Goal: Communication & Community: Connect with others

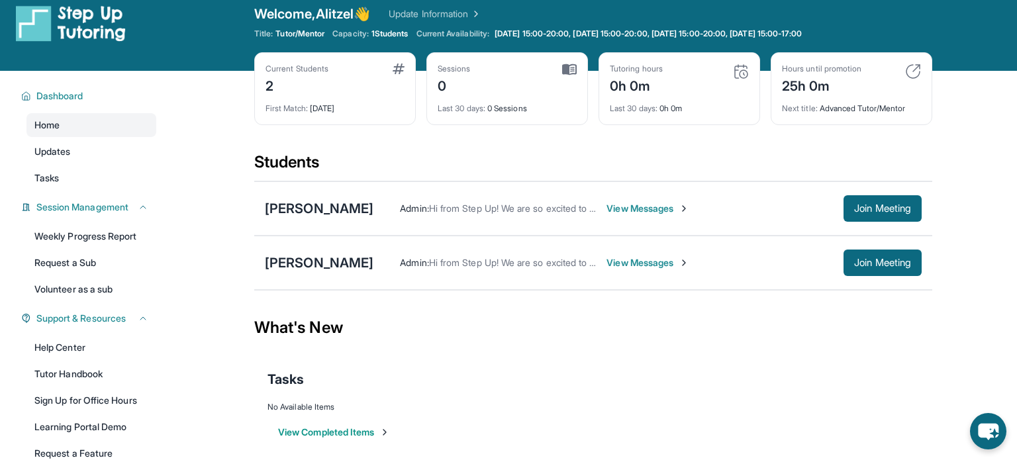
scroll to position [13, 0]
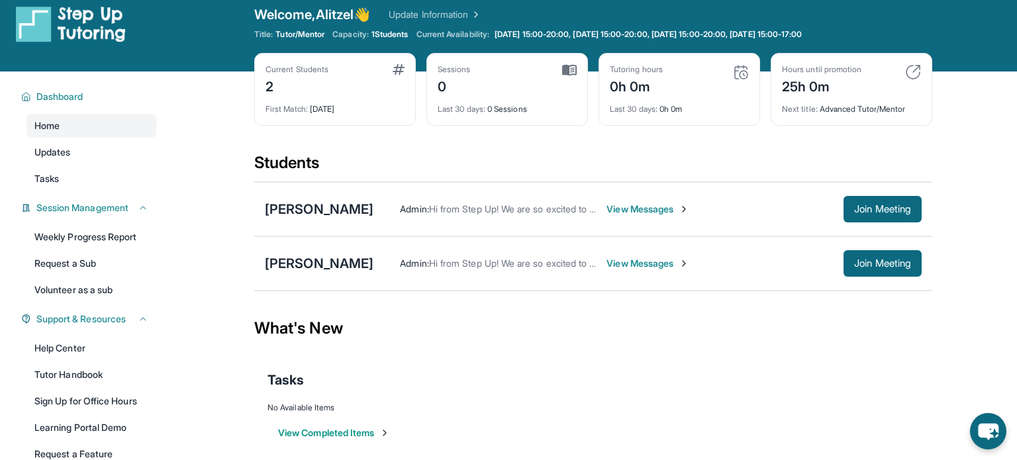
click at [650, 263] on span "View Messages" at bounding box center [647, 263] width 83 height 13
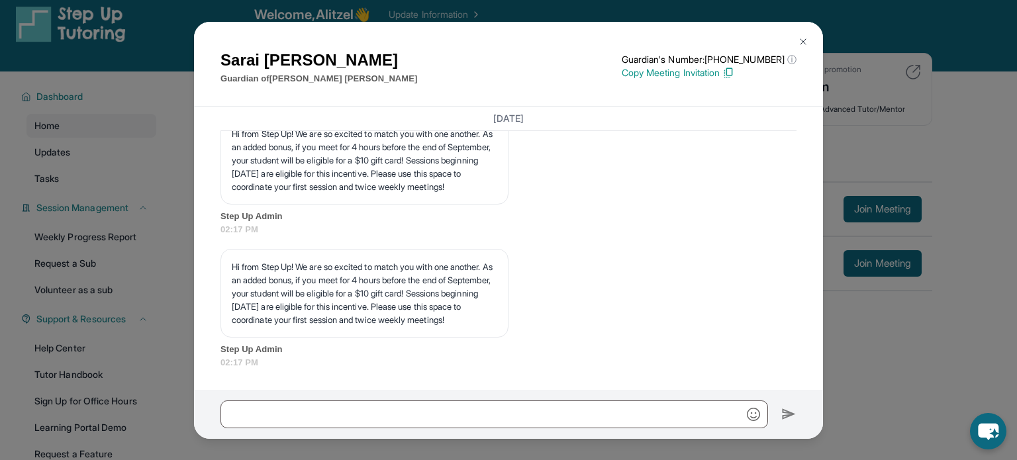
scroll to position [1107, 0]
click at [806, 36] on img at bounding box center [803, 41] width 11 height 11
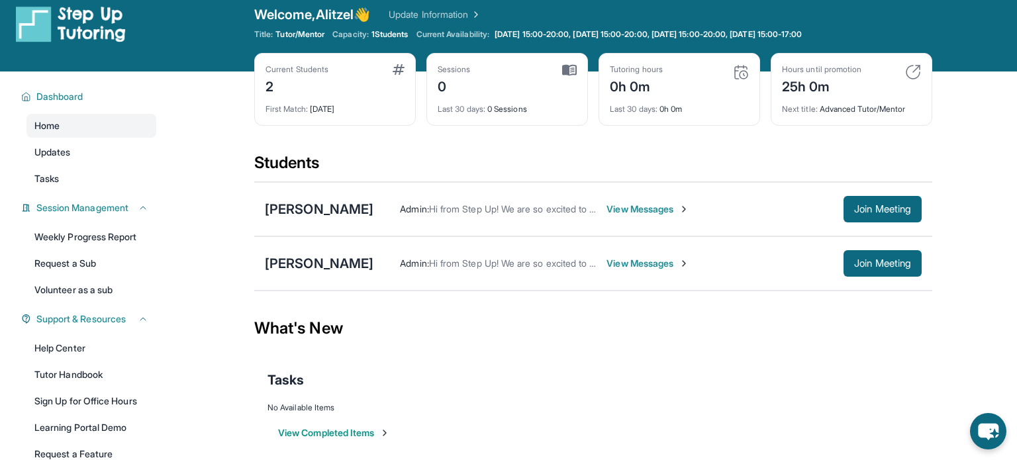
scroll to position [0, 0]
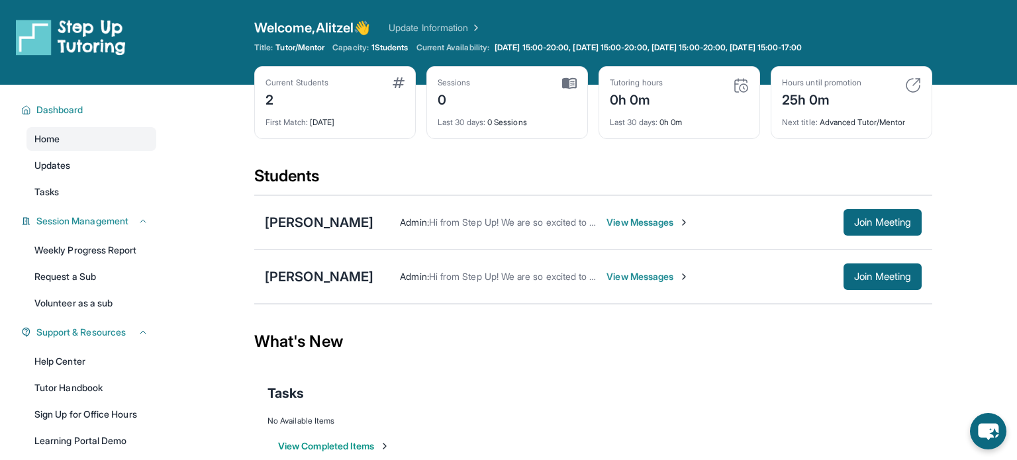
click at [657, 220] on span "View Messages" at bounding box center [647, 222] width 83 height 13
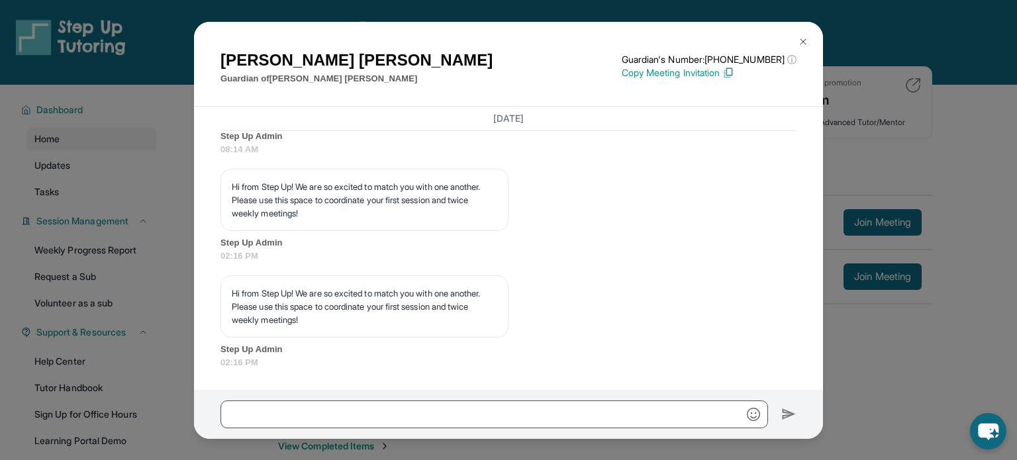
scroll to position [954, 0]
click at [800, 42] on img at bounding box center [803, 41] width 11 height 11
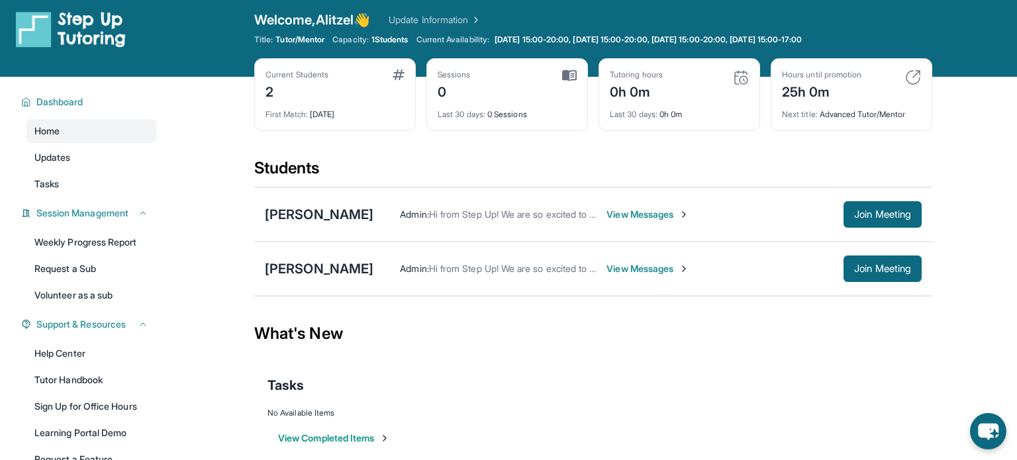
scroll to position [0, 0]
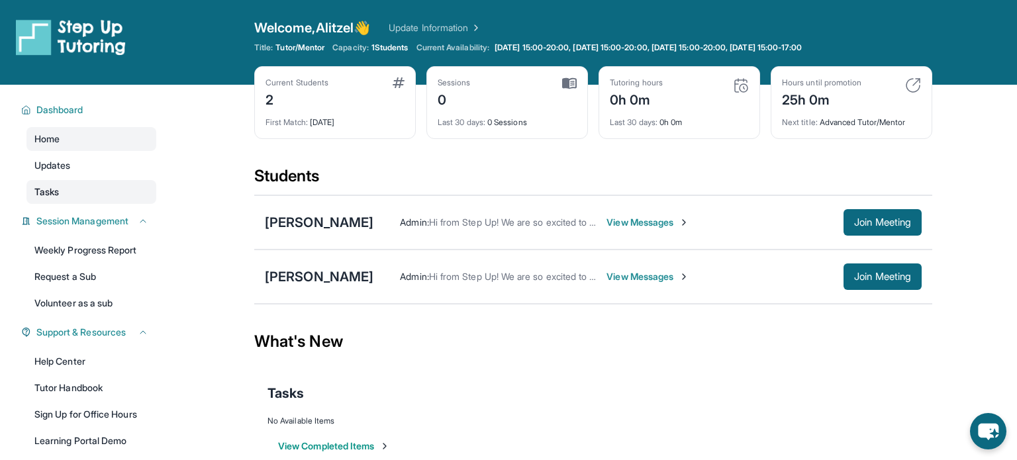
click at [113, 185] on link "Tasks" at bounding box center [91, 192] width 130 height 24
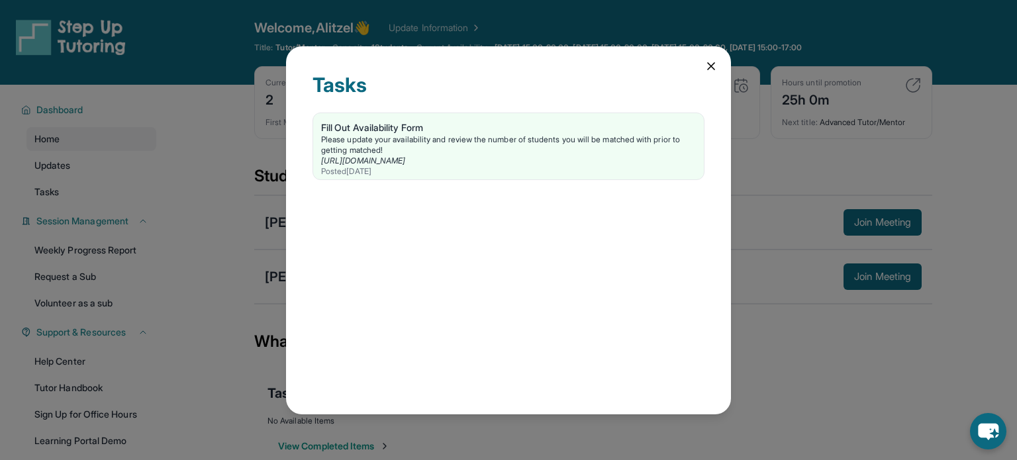
click at [701, 69] on div "Tasks Fill Out Availability Form Please update your availability and review the…" at bounding box center [508, 230] width 445 height 368
click at [717, 72] on div "Tasks Fill Out Availability Form Please update your availability and review the…" at bounding box center [508, 230] width 445 height 368
click at [710, 68] on icon at bounding box center [710, 66] width 13 height 13
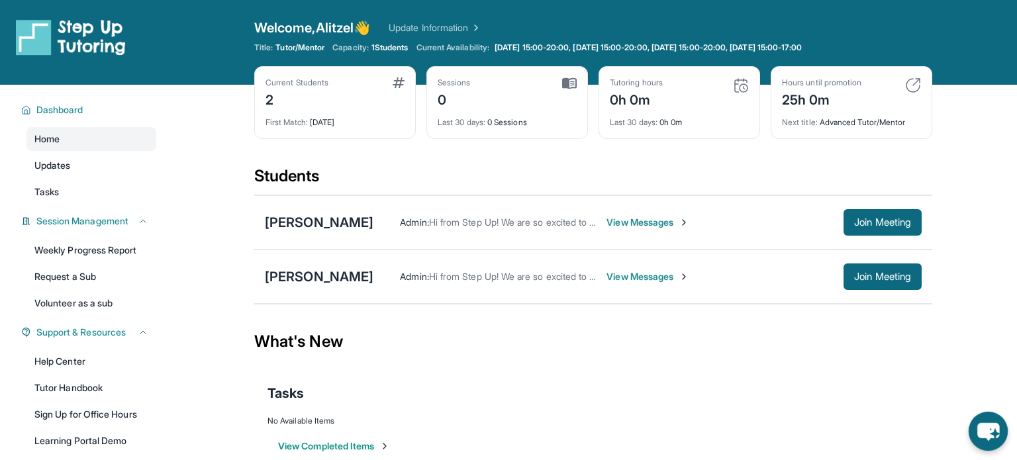
click at [993, 418] on icon "chat-button" at bounding box center [987, 431] width 39 height 39
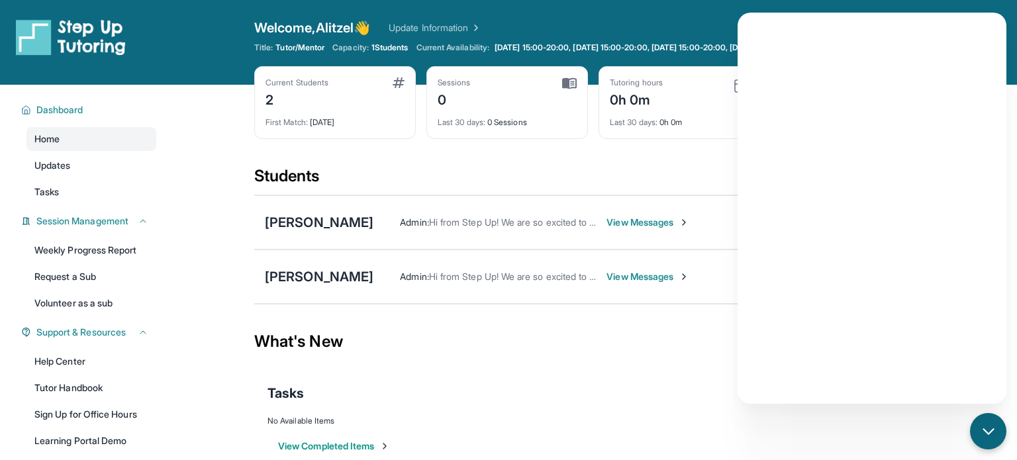
click at [434, 387] on div "Tasks" at bounding box center [592, 393] width 651 height 19
click at [1016, 24] on div "Open sidebar Welcome, Alitzel 👋 Update Information Title: Tutor/Mentor Capacity…" at bounding box center [508, 42] width 1017 height 85
click at [829, 420] on div "No Available Items" at bounding box center [592, 421] width 651 height 11
click at [988, 430] on icon "chat-button" at bounding box center [987, 430] width 11 height 5
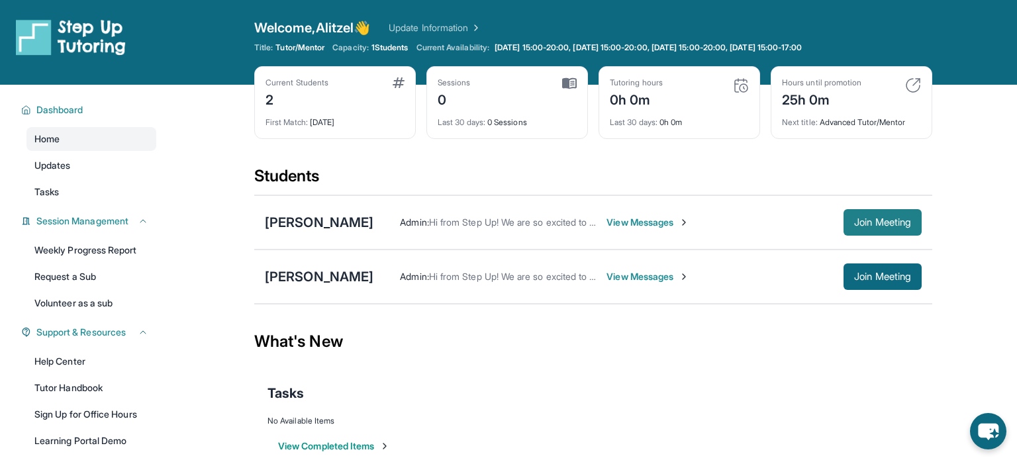
click at [900, 218] on span "Join Meeting" at bounding box center [882, 222] width 57 height 8
click at [672, 219] on span "View Messages" at bounding box center [647, 222] width 83 height 13
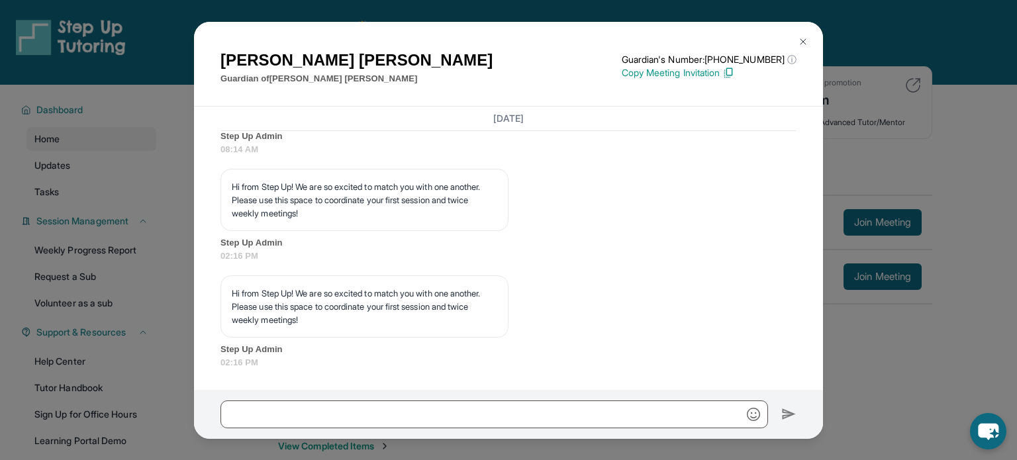
scroll to position [954, 0]
click at [794, 41] on button at bounding box center [803, 41] width 26 height 26
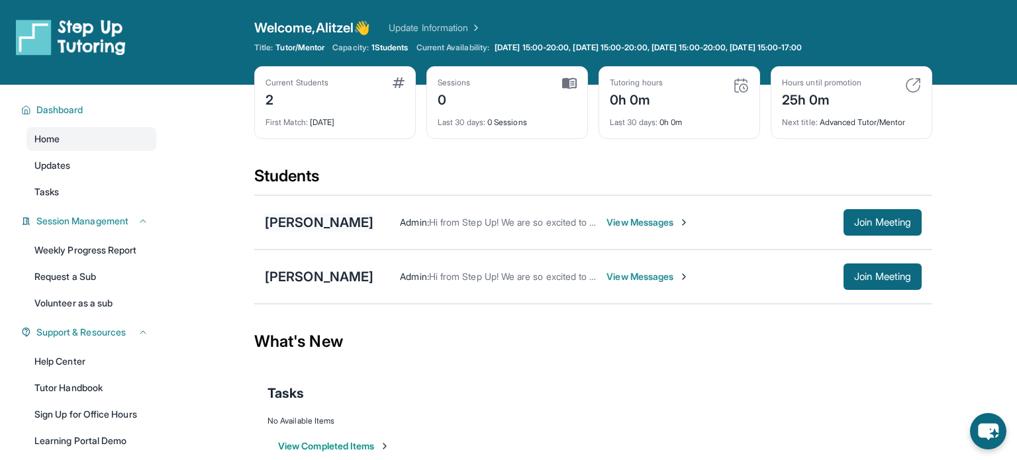
click at [345, 229] on div "[PERSON_NAME]" at bounding box center [319, 222] width 109 height 19
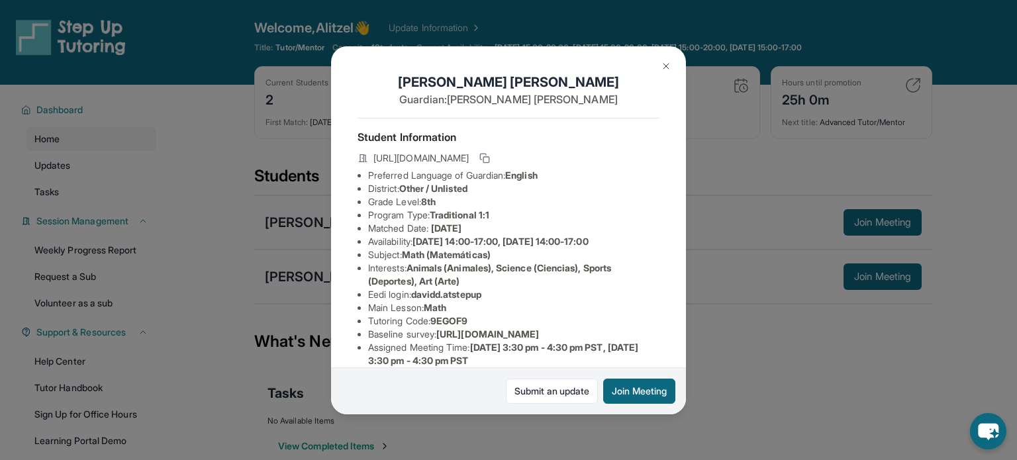
click at [664, 68] on img at bounding box center [666, 66] width 11 height 11
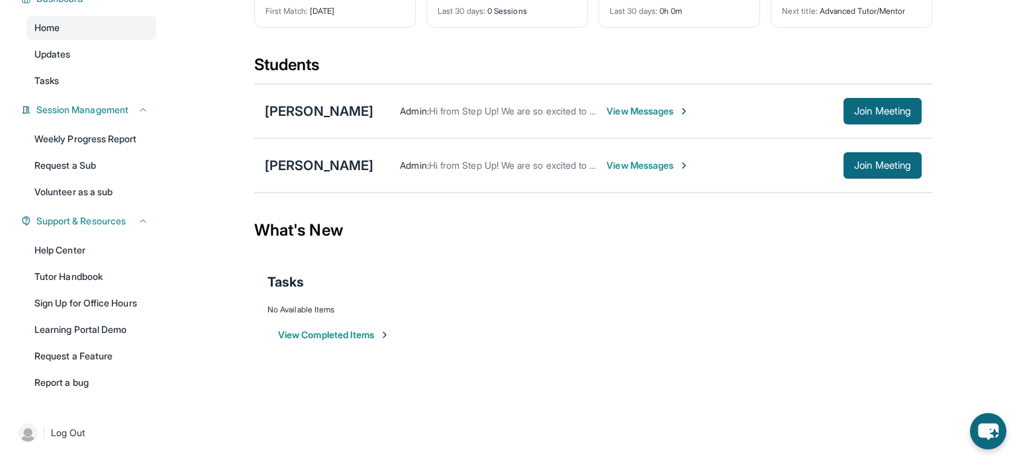
scroll to position [92, 0]
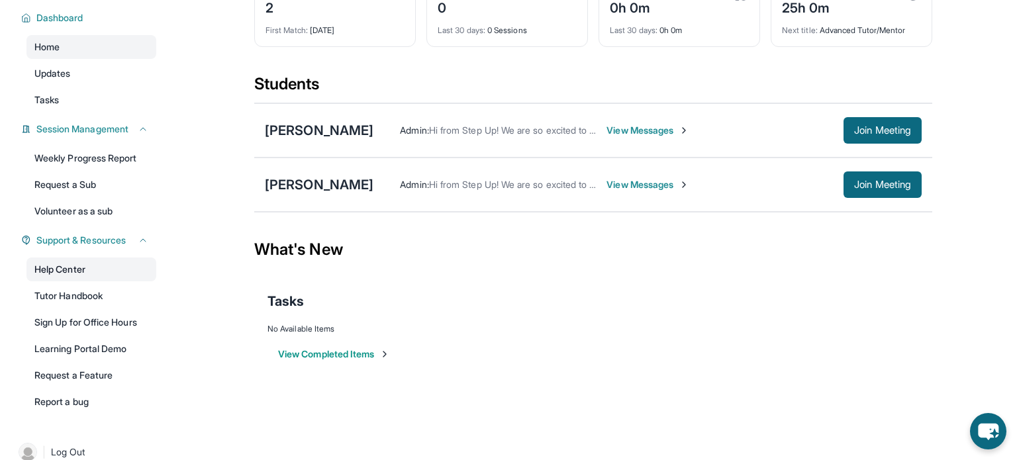
click at [77, 269] on link "Help Center" at bounding box center [91, 269] width 130 height 24
click at [976, 431] on icon "chat-button" at bounding box center [988, 431] width 36 height 36
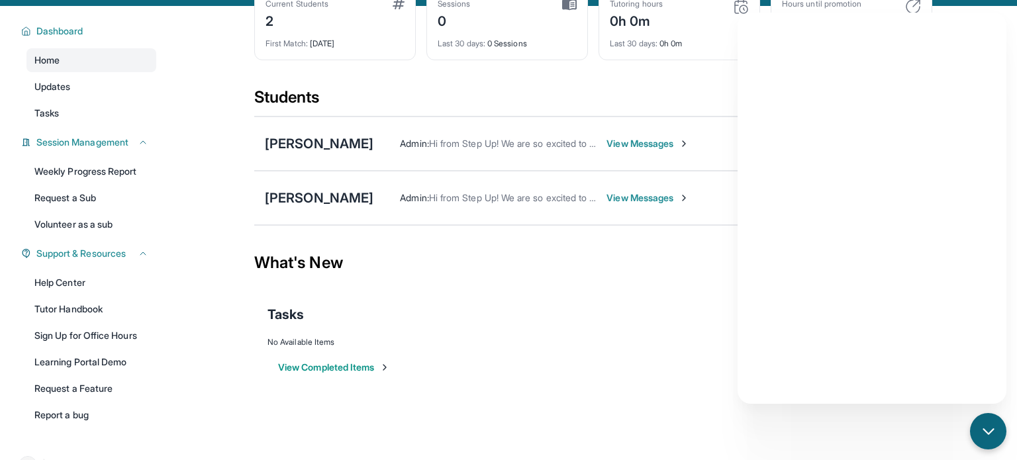
scroll to position [75, 0]
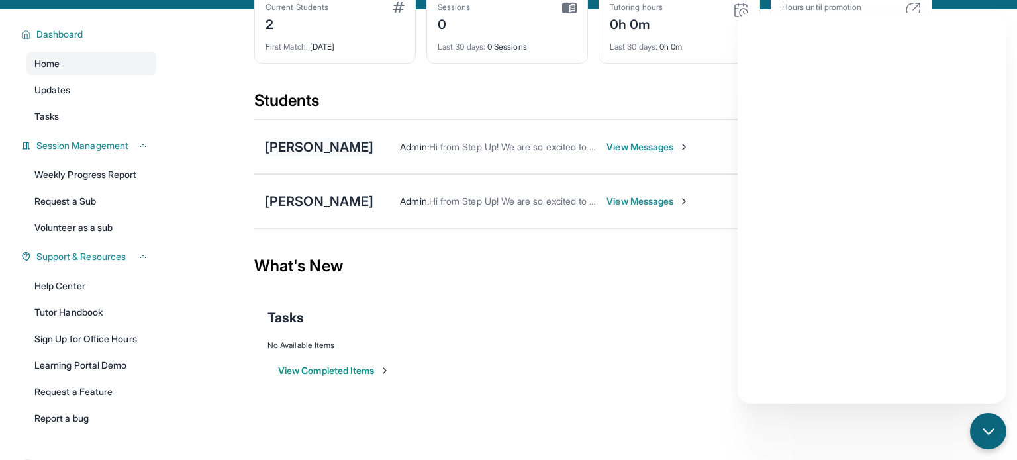
click at [365, 150] on div "[PERSON_NAME]" at bounding box center [319, 147] width 109 height 19
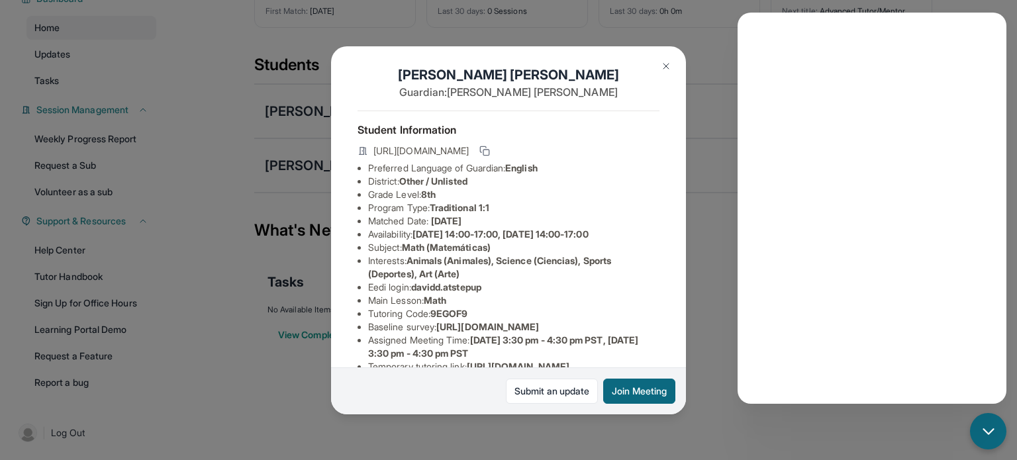
scroll to position [5, 0]
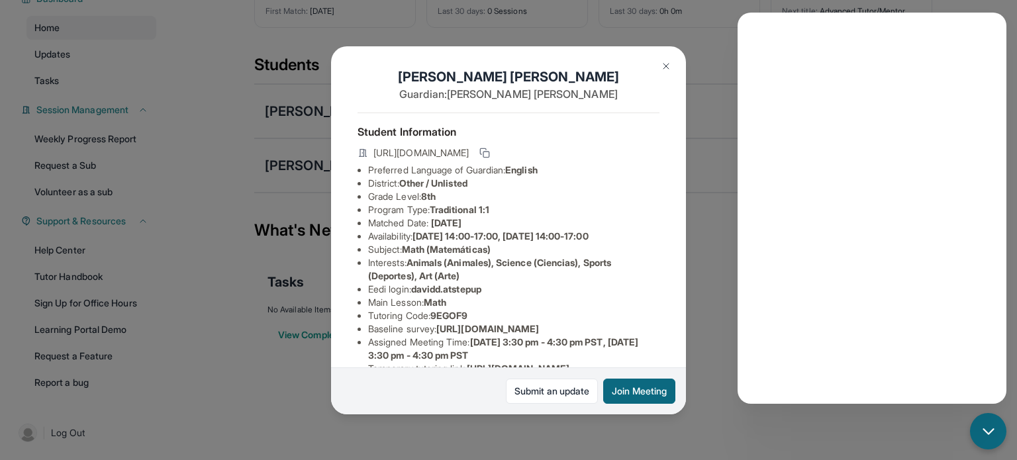
click at [662, 66] on img at bounding box center [666, 66] width 11 height 11
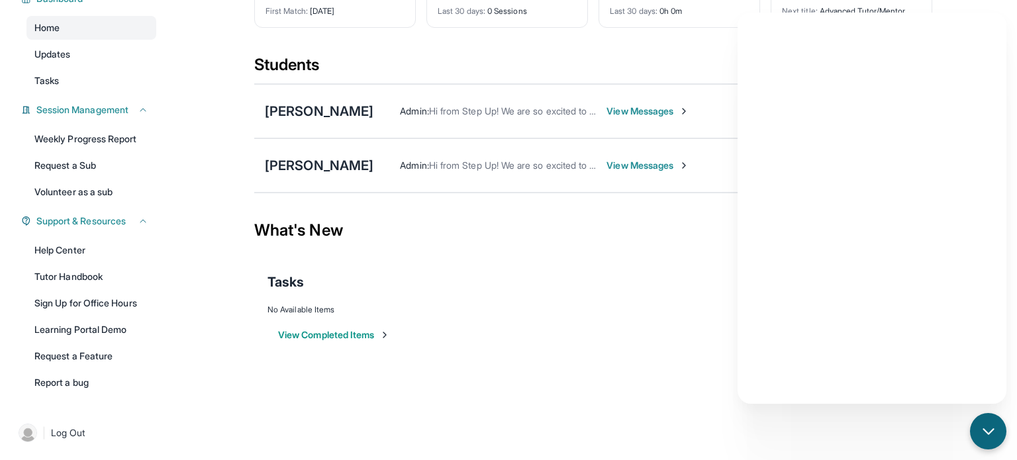
click at [475, 111] on span "Hi from Step Up! We are so excited to match you with one another. Please use th…" at bounding box center [740, 110] width 623 height 11
click at [586, 111] on span "Hi from Step Up! We are so excited to match you with one another. Please use th…" at bounding box center [740, 110] width 623 height 11
click at [615, 112] on span "View Messages" at bounding box center [647, 111] width 83 height 13
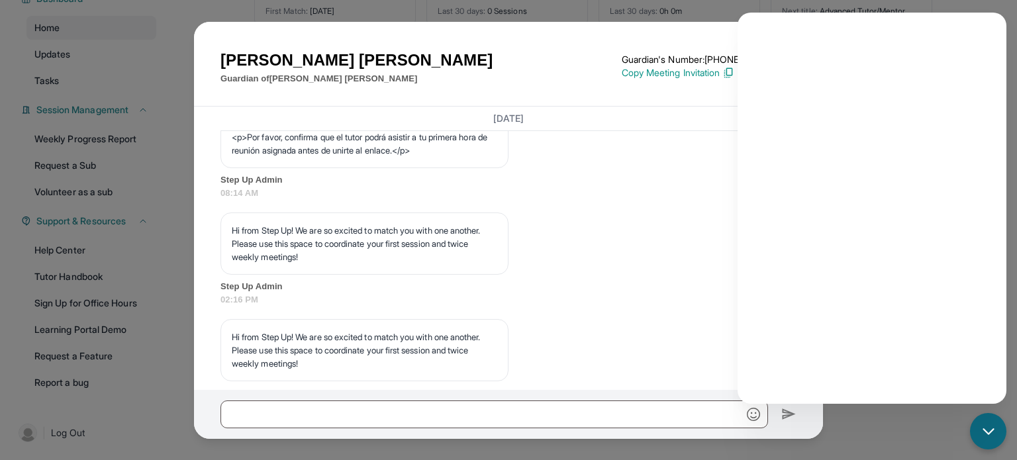
scroll to position [869, 0]
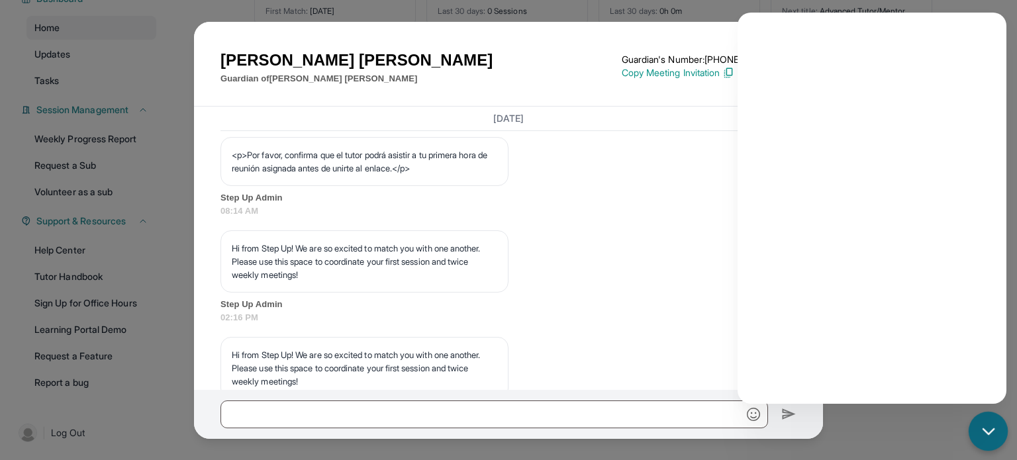
click at [985, 441] on div "chat-button" at bounding box center [987, 431] width 39 height 39
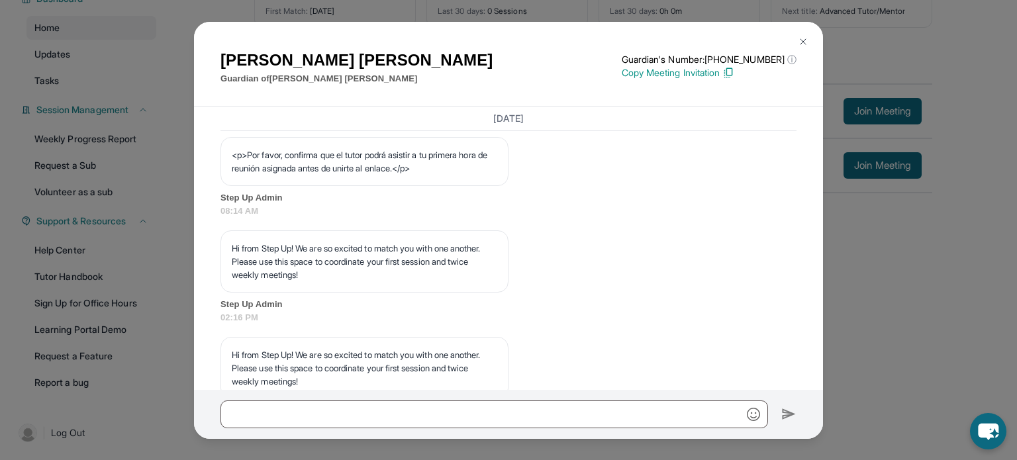
click at [734, 73] on img at bounding box center [728, 73] width 12 height 12
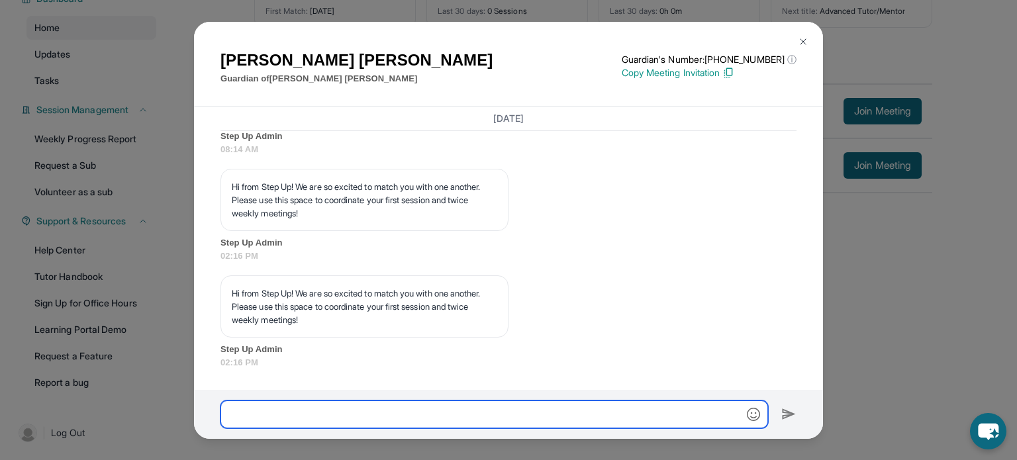
click at [494, 414] on input "text" at bounding box center [493, 414] width 547 height 28
paste input "**********"
type input "*"
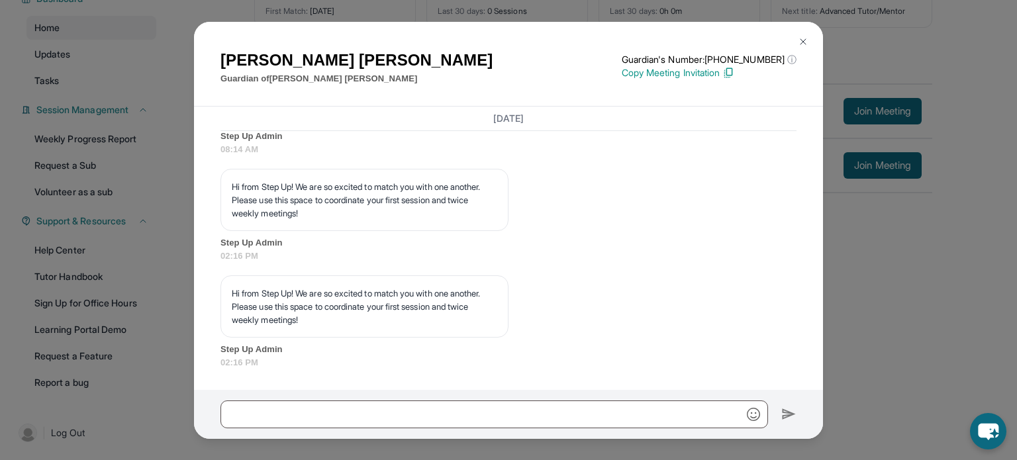
click at [798, 44] on img at bounding box center [803, 41] width 11 height 11
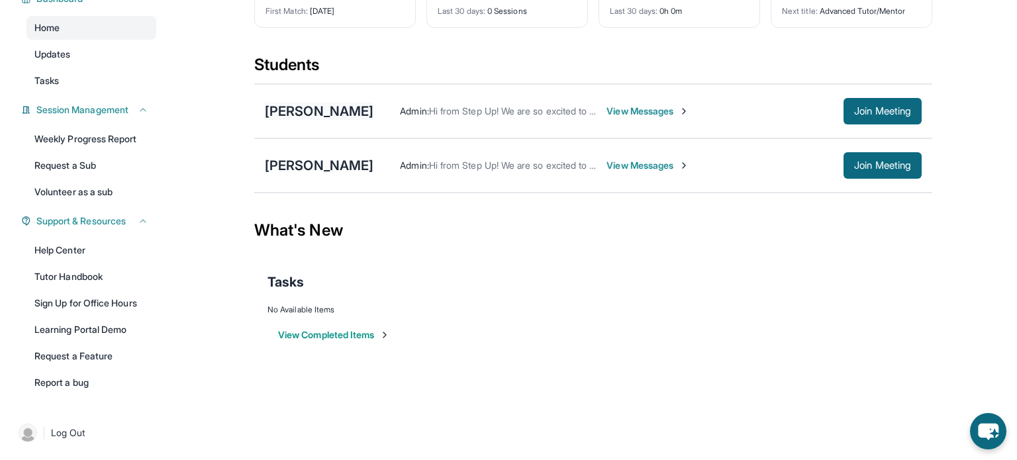
click at [346, 110] on div "[PERSON_NAME]" at bounding box center [319, 111] width 109 height 19
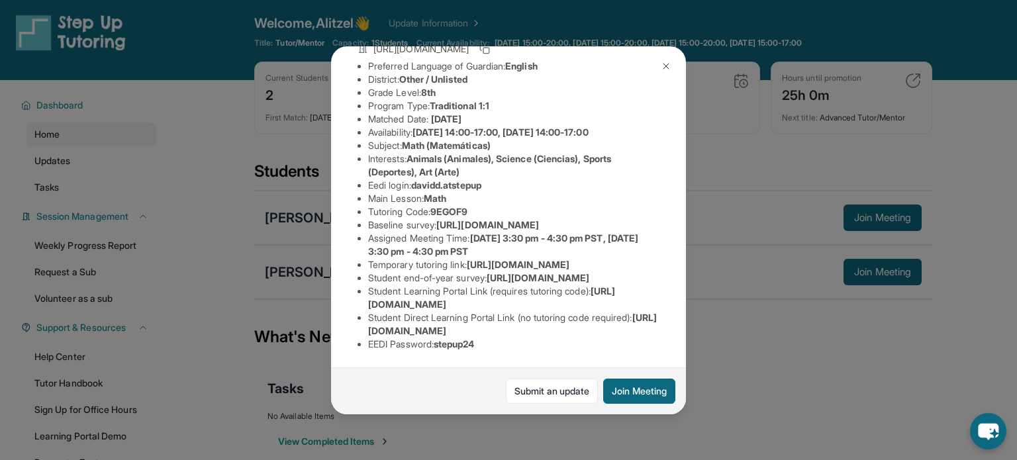
scroll to position [143, 0]
click at [660, 74] on button at bounding box center [666, 66] width 26 height 26
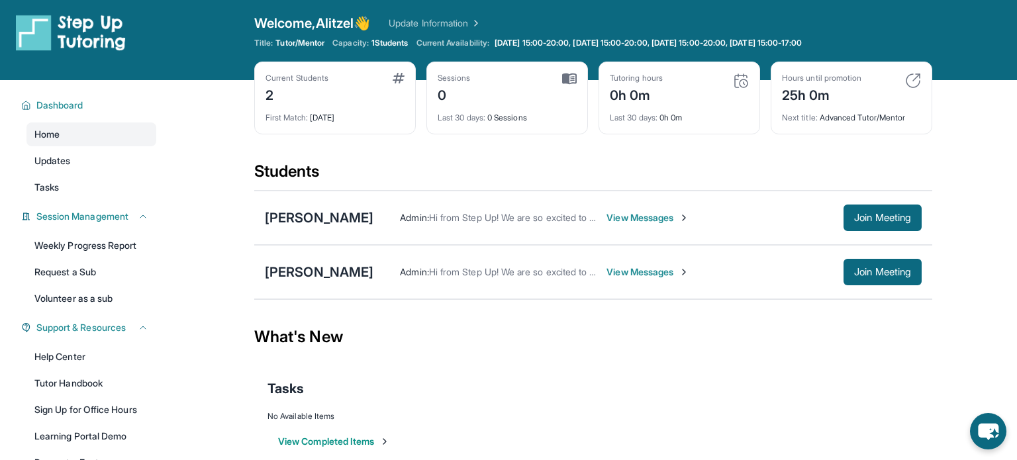
click at [644, 211] on span "View Messages" at bounding box center [647, 217] width 83 height 13
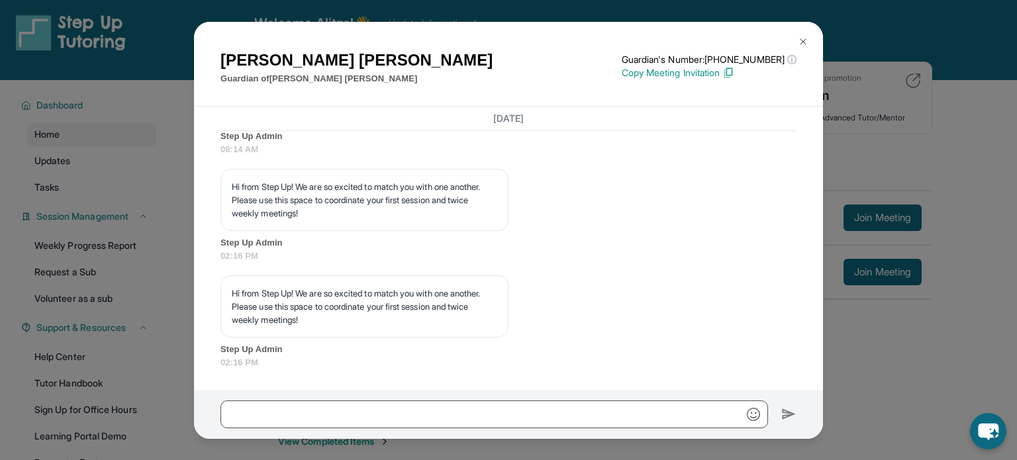
scroll to position [954, 0]
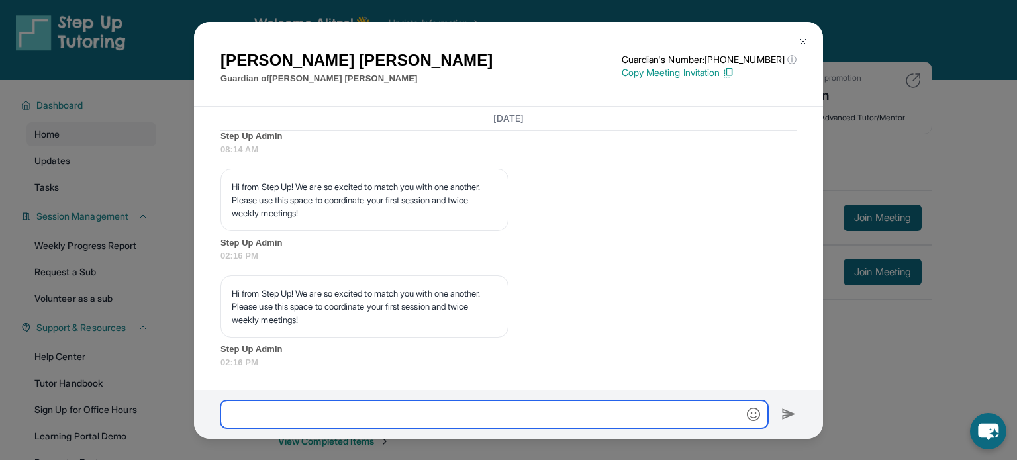
click at [351, 421] on input "text" at bounding box center [493, 414] width 547 height 28
paste input "**********"
type input "**********"
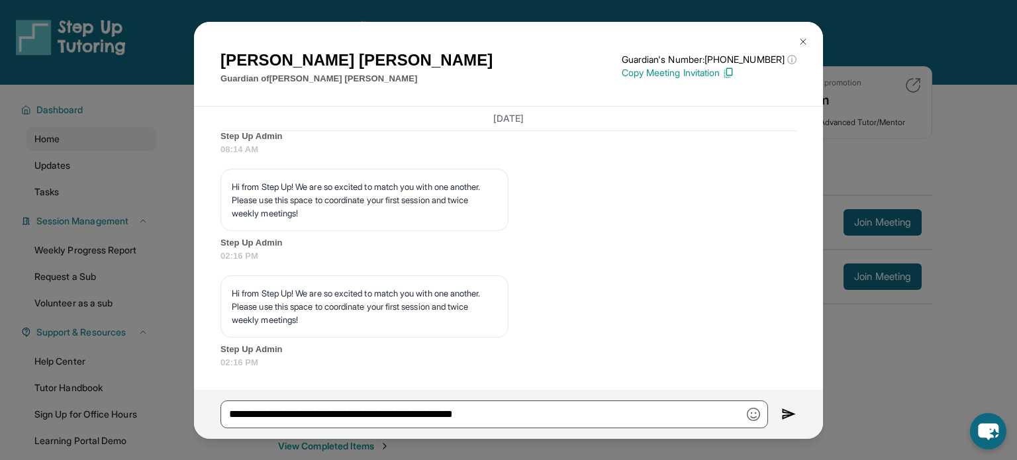
click at [794, 38] on button at bounding box center [803, 41] width 26 height 26
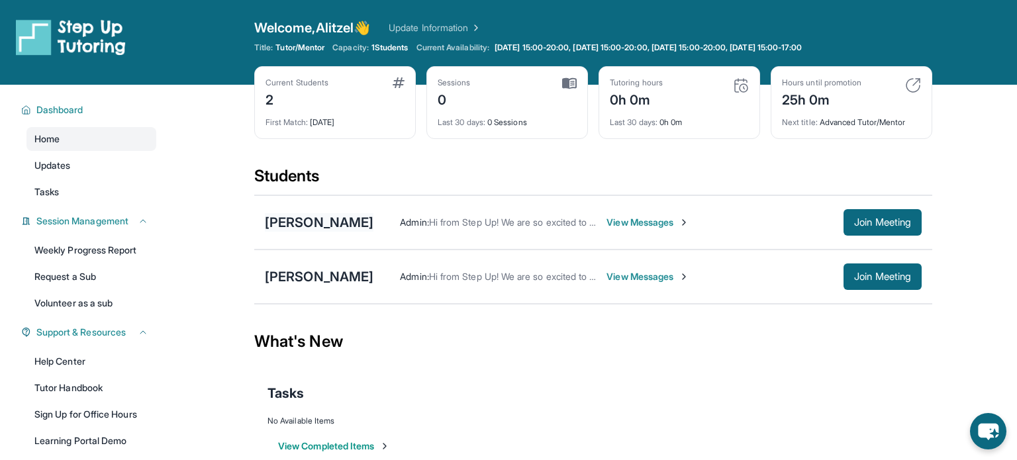
click at [314, 222] on div "[PERSON_NAME]" at bounding box center [319, 222] width 109 height 19
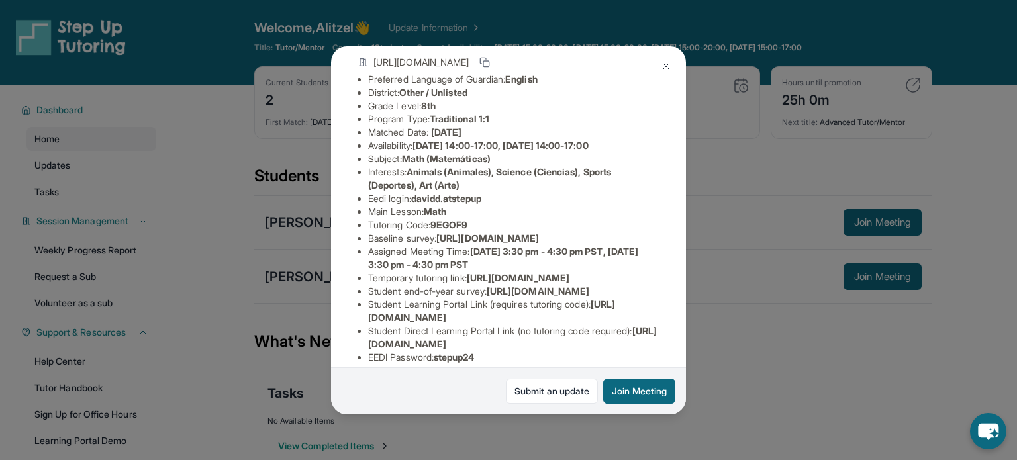
scroll to position [97, 12]
